Goal: Find specific page/section: Find specific page/section

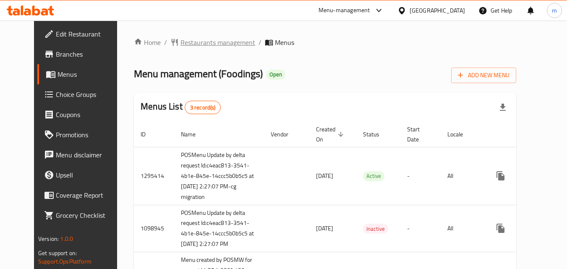
click at [180, 44] on span "Restaurants management" at bounding box center [217, 42] width 75 height 10
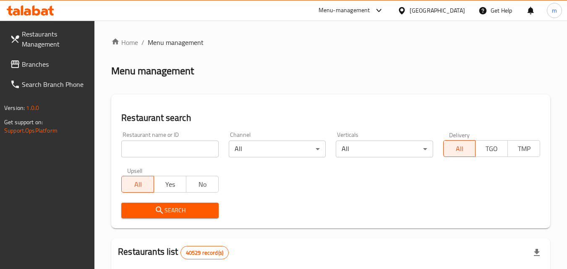
click at [161, 140] on div "Restaurant name or ID Restaurant name or ID" at bounding box center [169, 145] width 97 height 26
click at [161, 152] on input "search" at bounding box center [169, 149] width 97 height 17
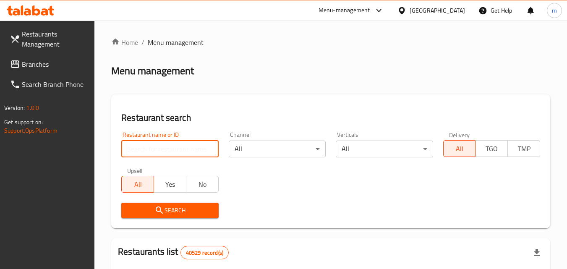
paste input "612513"
type input "612513"
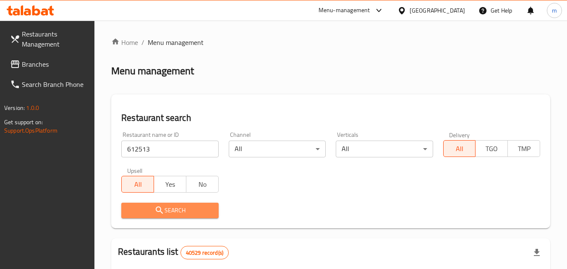
click at [192, 207] on button "Search" at bounding box center [169, 211] width 97 height 16
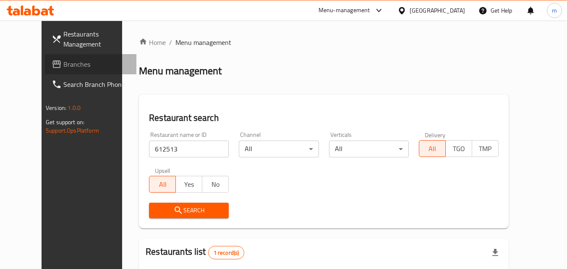
click at [63, 64] on span "Branches" at bounding box center [96, 64] width 66 height 10
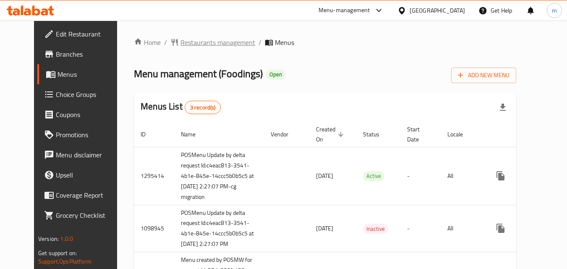
click at [180, 41] on span "Restaurants management" at bounding box center [217, 42] width 75 height 10
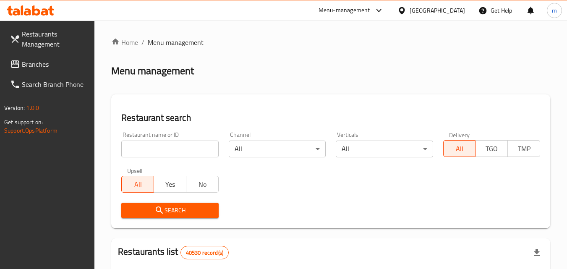
click at [161, 144] on input "search" at bounding box center [169, 149] width 97 height 17
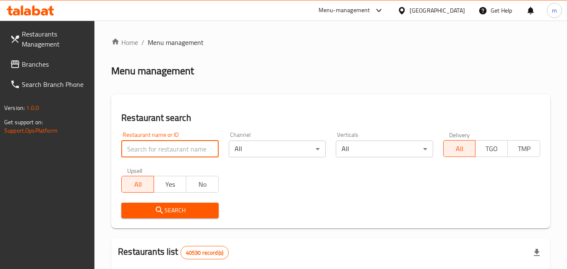
paste input "612513"
type input "612513"
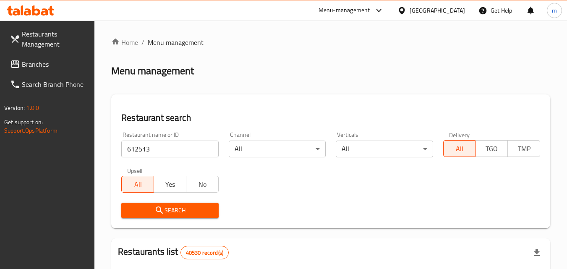
click at [178, 212] on span "Search" at bounding box center [169, 210] width 83 height 10
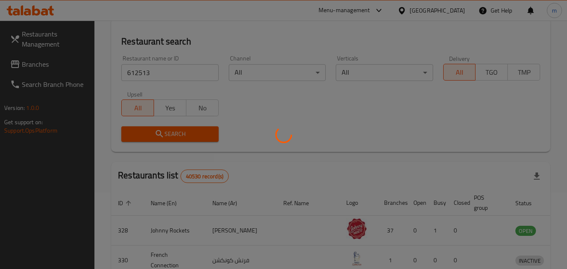
scroll to position [84, 0]
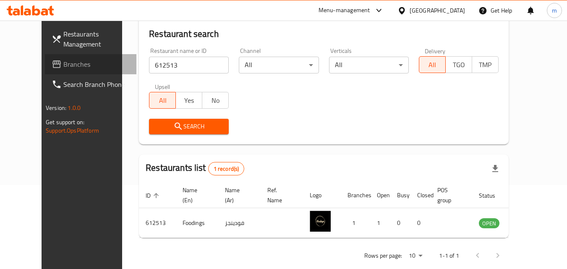
drag, startPoint x: 15, startPoint y: 62, endPoint x: 42, endPoint y: 68, distance: 27.8
click at [52, 62] on icon at bounding box center [57, 64] width 10 height 10
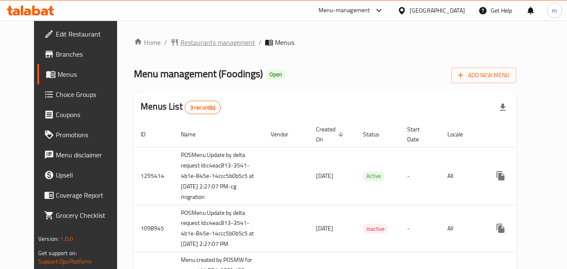
click at [189, 46] on span "Restaurants management" at bounding box center [217, 42] width 75 height 10
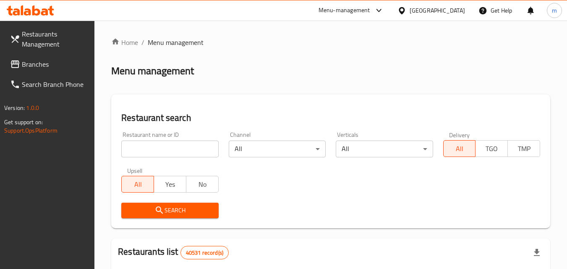
click at [174, 138] on div "Restaurant name or ID Restaurant name or ID" at bounding box center [169, 145] width 97 height 26
click at [178, 146] on input "search" at bounding box center [169, 149] width 97 height 17
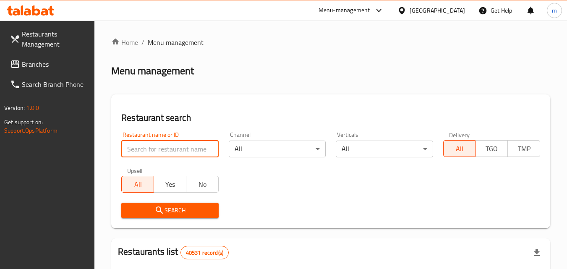
paste input "612513"
type input "612513"
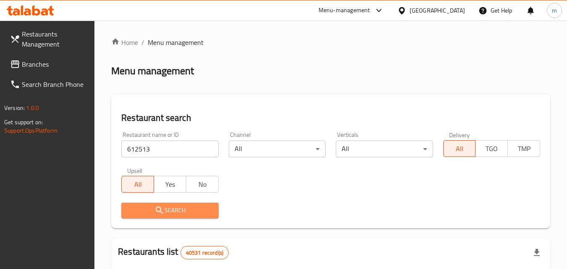
click at [202, 211] on span "Search" at bounding box center [169, 210] width 83 height 10
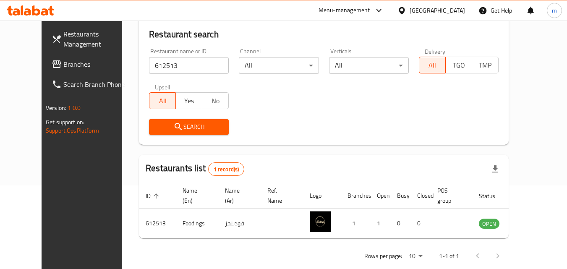
scroll to position [98, 0]
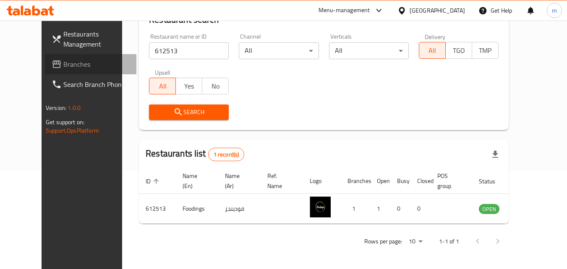
click at [63, 65] on span "Branches" at bounding box center [96, 64] width 66 height 10
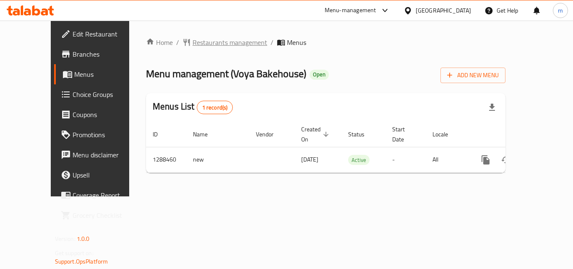
click at [195, 44] on span "Restaurants management" at bounding box center [230, 42] width 75 height 10
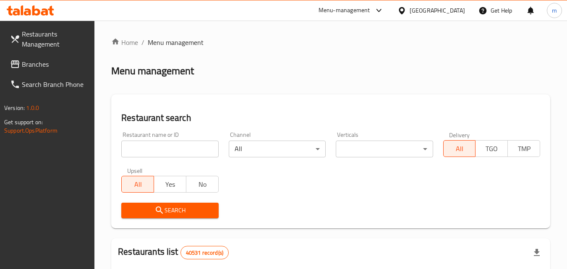
click at [186, 144] on input "search" at bounding box center [169, 149] width 97 height 17
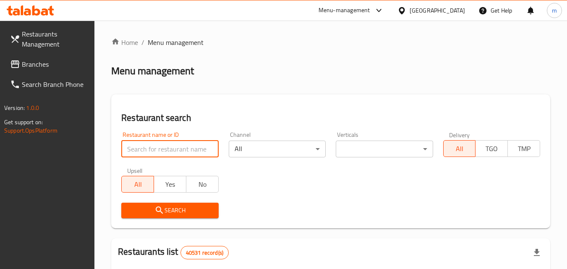
paste input "697204"
type input "697204"
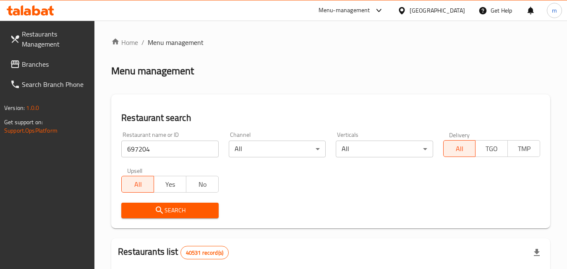
click at [195, 205] on span "Search" at bounding box center [169, 210] width 83 height 10
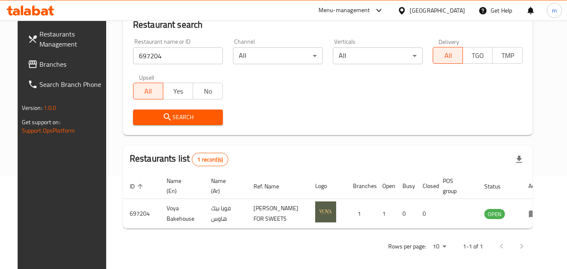
scroll to position [98, 0]
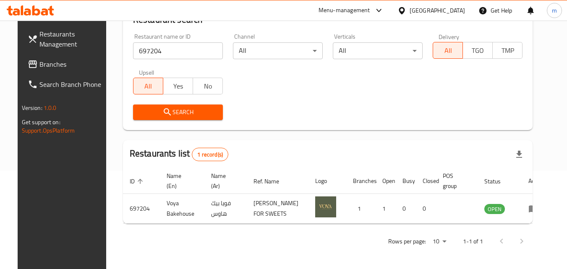
drag, startPoint x: 435, startPoint y: 9, endPoint x: 435, endPoint y: 19, distance: 10.5
click at [435, 10] on div "United Arab Emirates" at bounding box center [436, 10] width 55 height 9
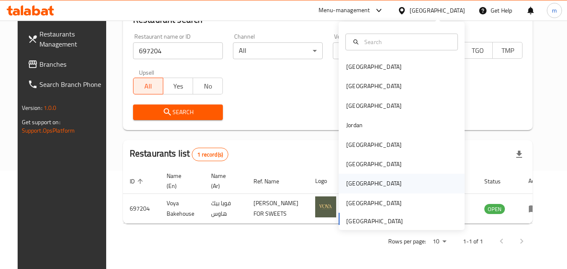
click at [352, 185] on div "[GEOGRAPHIC_DATA]" at bounding box center [373, 183] width 55 height 9
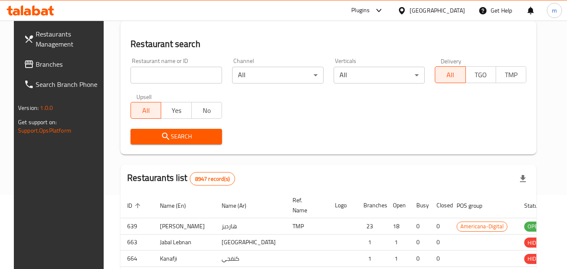
scroll to position [98, 0]
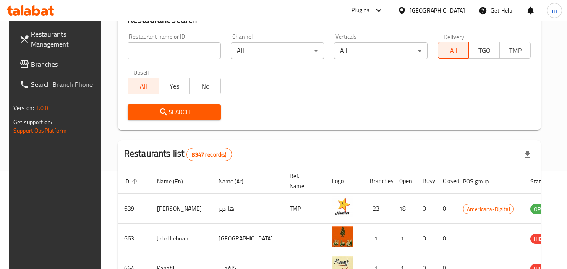
click at [43, 64] on span "Branches" at bounding box center [64, 64] width 66 height 10
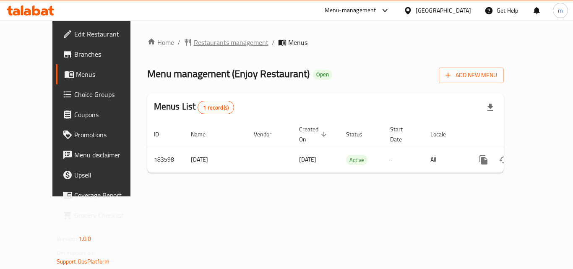
click at [194, 47] on span "Restaurants management" at bounding box center [231, 42] width 75 height 10
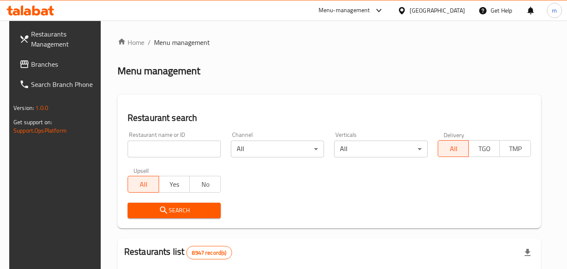
click at [169, 141] on input "search" at bounding box center [174, 149] width 93 height 17
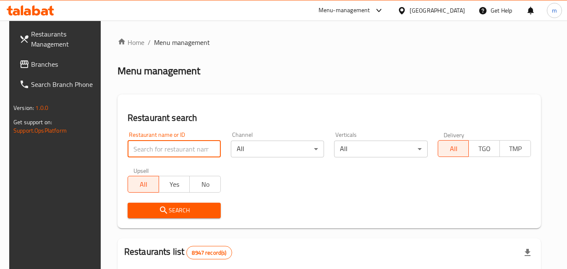
drag, startPoint x: 169, startPoint y: 141, endPoint x: 170, endPoint y: 148, distance: 6.4
click at [170, 147] on input "search" at bounding box center [174, 149] width 93 height 17
paste input "619483"
type input "619483"
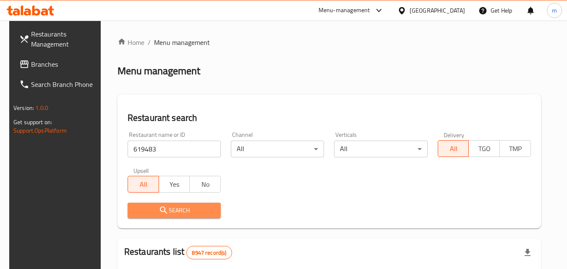
click at [193, 207] on span "Search" at bounding box center [174, 210] width 80 height 10
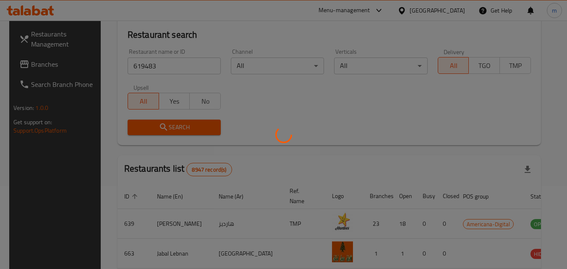
scroll to position [84, 0]
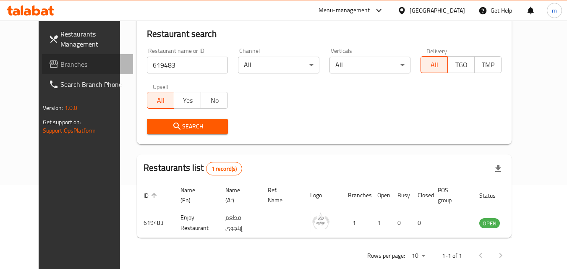
click at [60, 63] on span "Branches" at bounding box center [93, 64] width 66 height 10
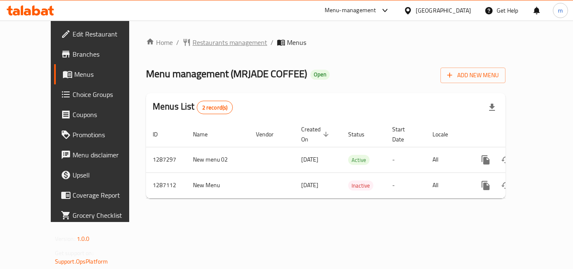
click at [193, 42] on span "Restaurants management" at bounding box center [230, 42] width 75 height 10
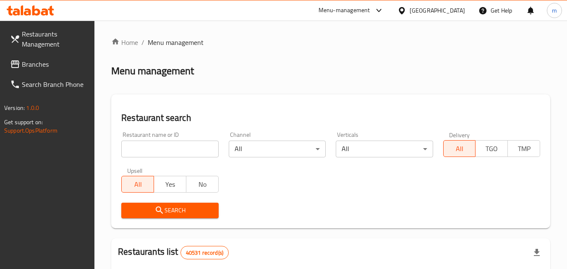
click at [167, 143] on input "search" at bounding box center [169, 149] width 97 height 17
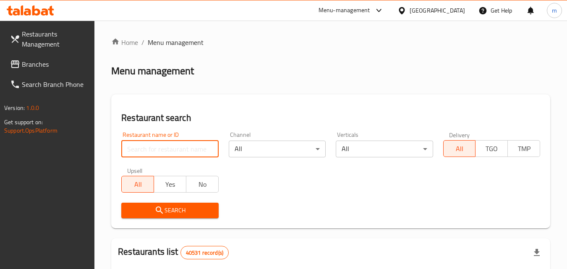
paste input "696586"
type input "696586"
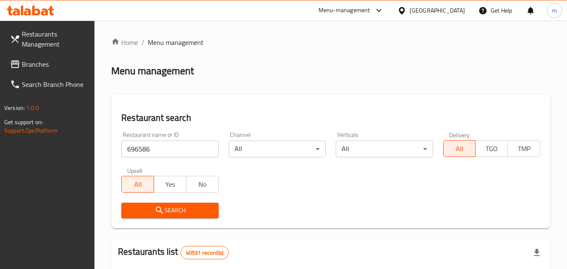
click at [173, 207] on span "Search" at bounding box center [169, 210] width 83 height 10
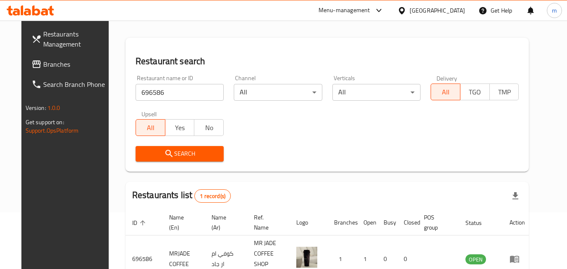
scroll to position [84, 0]
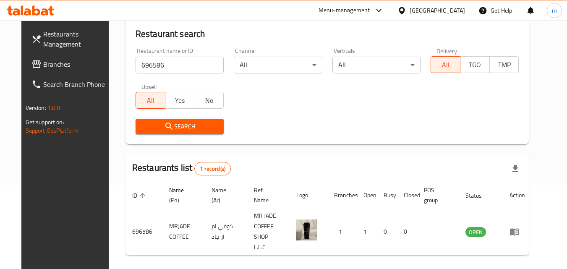
drag, startPoint x: 415, startPoint y: 9, endPoint x: 410, endPoint y: 20, distance: 12.4
click at [415, 9] on div "[GEOGRAPHIC_DATA]" at bounding box center [436, 10] width 55 height 9
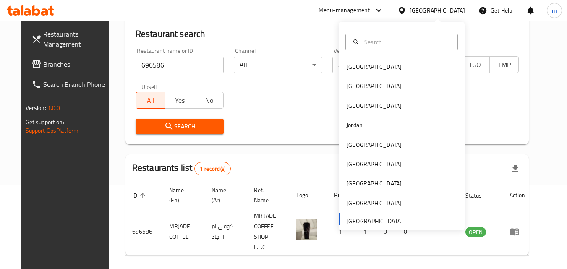
click at [45, 59] on span "Branches" at bounding box center [76, 64] width 66 height 10
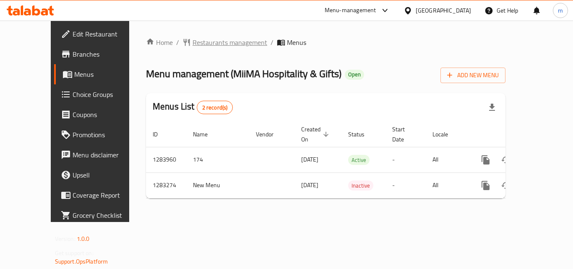
click at [193, 42] on span "Restaurants management" at bounding box center [230, 42] width 75 height 10
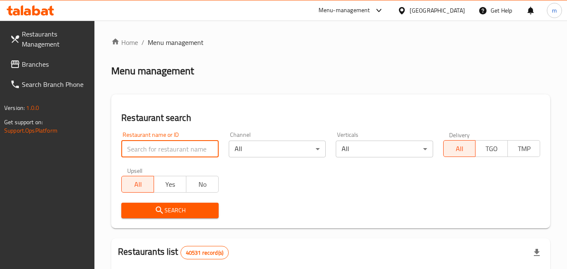
click at [171, 143] on input "search" at bounding box center [169, 149] width 97 height 17
paste input "695207"
type input "695207"
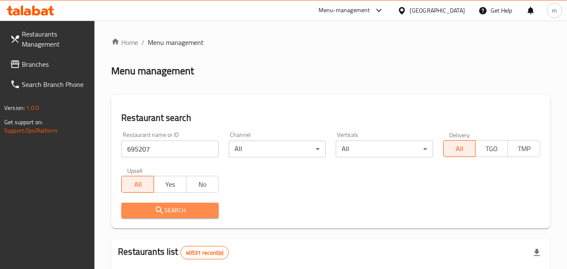
click at [195, 211] on span "Search" at bounding box center [169, 210] width 83 height 10
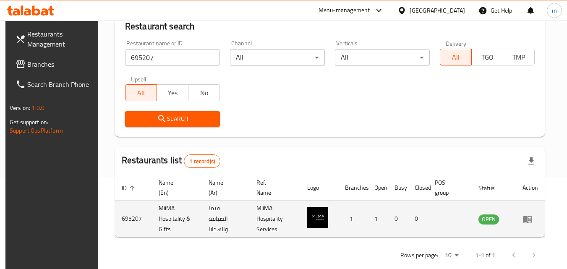
scroll to position [105, 0]
